Goal: Task Accomplishment & Management: Manage account settings

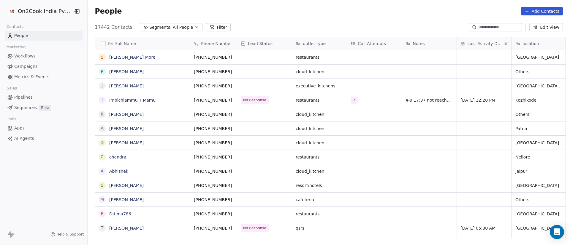
scroll to position [7, 7]
click at [212, 24] on button "Filter" at bounding box center [218, 27] width 25 height 8
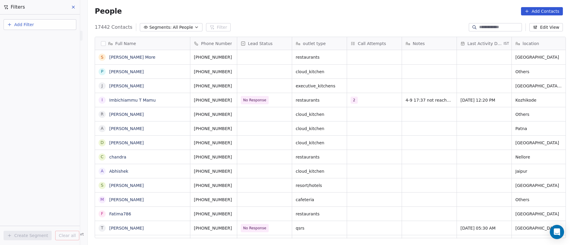
click at [50, 26] on button "Add Filter" at bounding box center [40, 24] width 73 height 11
click at [48, 39] on div "Contact properties" at bounding box center [40, 39] width 60 height 6
type input "***"
click at [41, 60] on div "Assignee" at bounding box center [40, 60] width 60 height 6
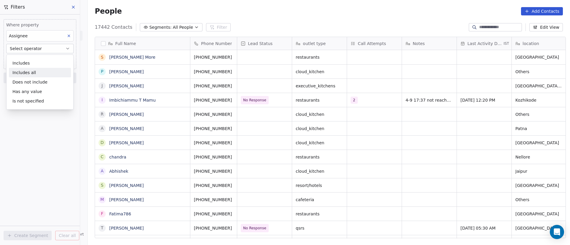
click at [43, 72] on div "Includes all" at bounding box center [40, 72] width 62 height 9
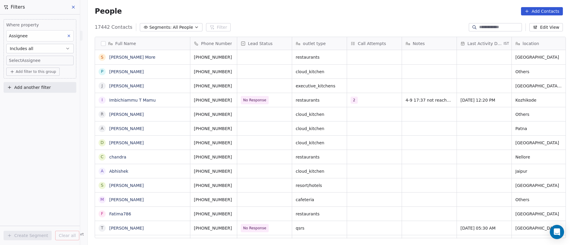
click at [47, 64] on body "On2Cook India Pvt. Ltd. Contacts People Marketing Workflows Campaigns Metrics &…" at bounding box center [285, 122] width 570 height 245
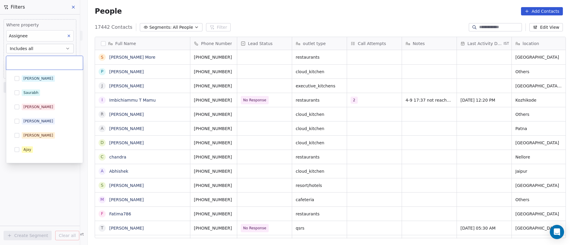
scroll to position [109, 0]
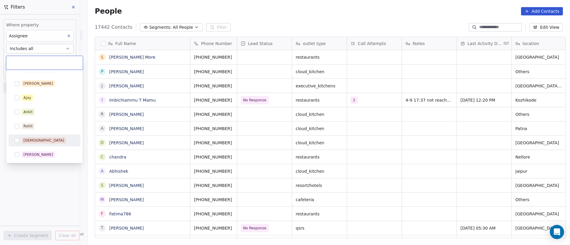
click at [48, 140] on div "[DEMOGRAPHIC_DATA]" at bounding box center [48, 140] width 53 height 7
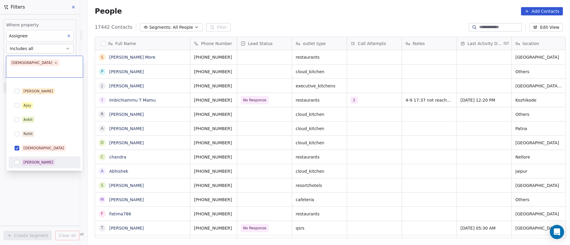
click at [43, 188] on html "On2Cook India Pvt. Ltd. Contacts People Marketing Workflows Campaigns Metrics &…" at bounding box center [285, 122] width 570 height 245
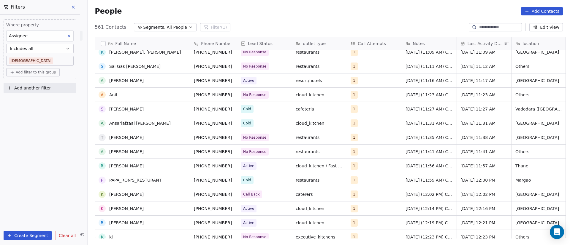
scroll to position [0, 0]
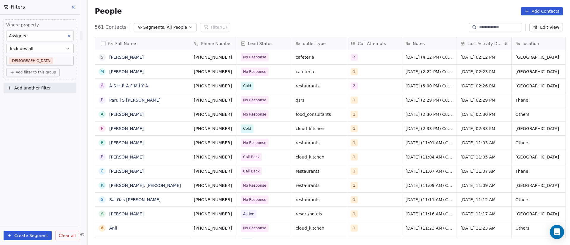
click at [370, 19] on div "People Add Contacts" at bounding box center [329, 11] width 482 height 23
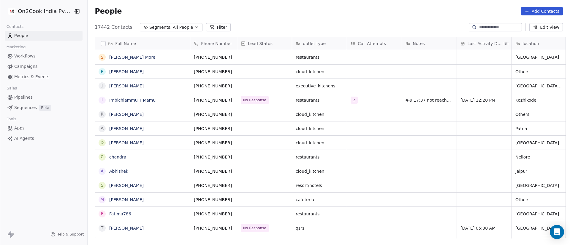
scroll to position [209, 478]
